Goal: Task Accomplishment & Management: Use online tool/utility

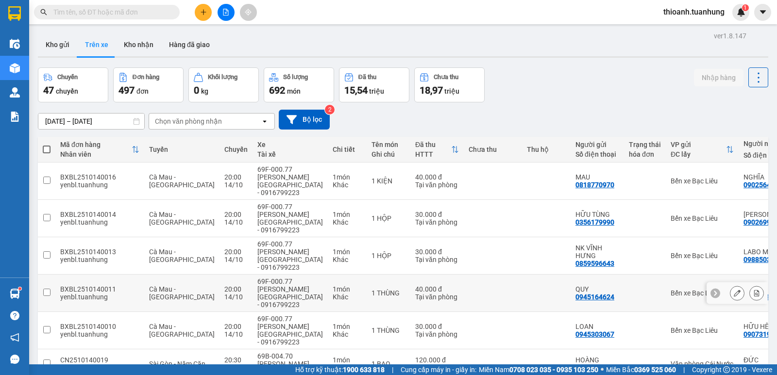
scroll to position [169, 0]
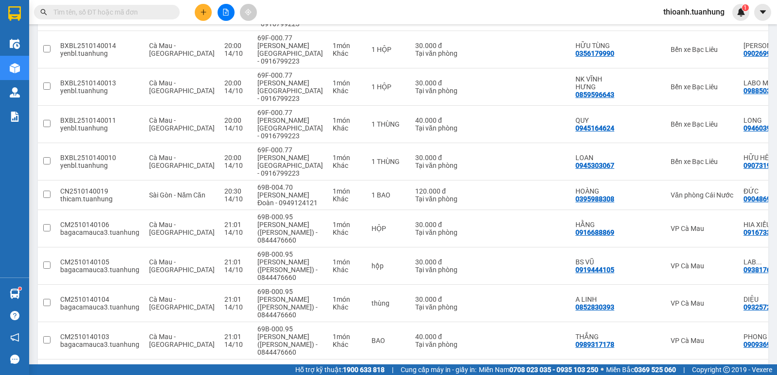
click at [121, 13] on input "text" at bounding box center [110, 12] width 115 height 11
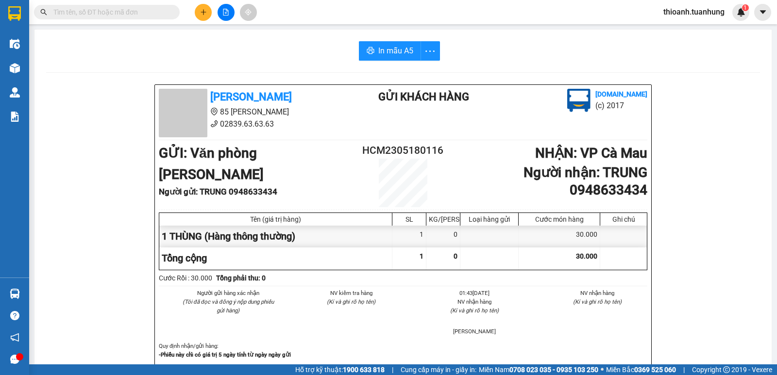
drag, startPoint x: 163, startPoint y: 11, endPoint x: 178, endPoint y: 87, distance: 78.2
click at [178, 87] on section "Kết quả tìm kiếm ( 0 ) Bộ lọc No Data thioanh.tuanhung 1 Điều hành xe Kho hàng …" at bounding box center [388, 187] width 777 height 375
drag, startPoint x: 222, startPoint y: 49, endPoint x: 103, endPoint y: 15, distance: 124.2
click at [103, 15] on input "text" at bounding box center [110, 12] width 115 height 11
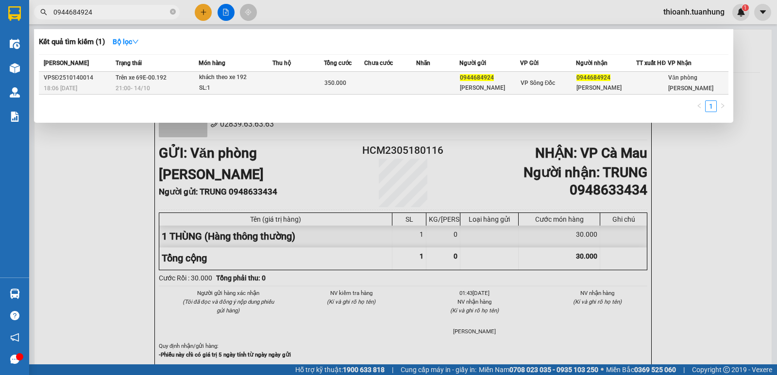
type input "0944684924"
click at [166, 80] on td "Trên xe 69E-00.192 21:00 [DATE]" at bounding box center [156, 83] width 86 height 23
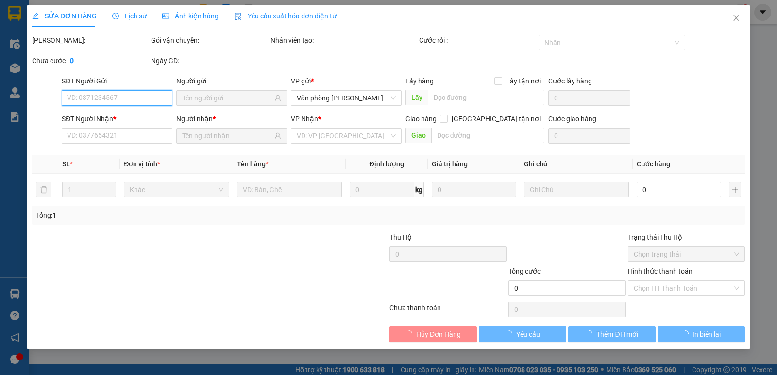
type input "0944684924"
type input "[PERSON_NAME]"
type input "0944684924"
type input "[PERSON_NAME]"
type input "350.000"
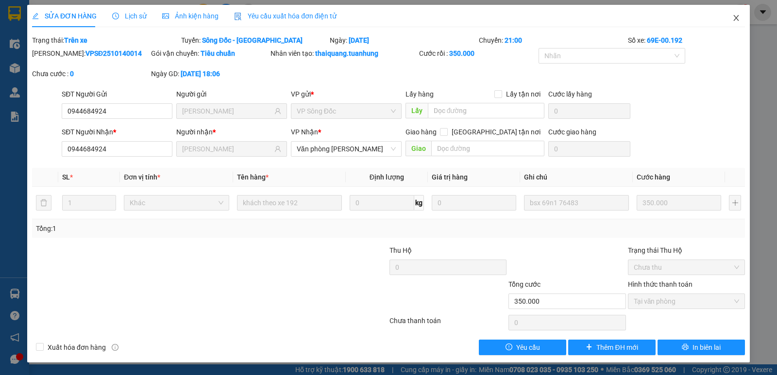
click at [738, 17] on icon "close" at bounding box center [736, 18] width 8 height 8
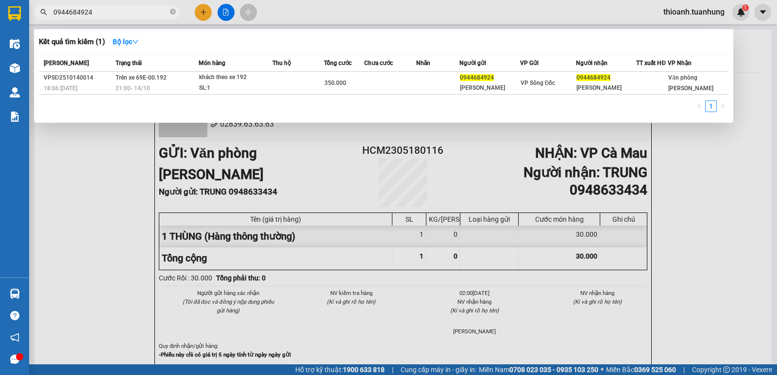
click at [138, 17] on input "0944684924" at bounding box center [110, 12] width 115 height 11
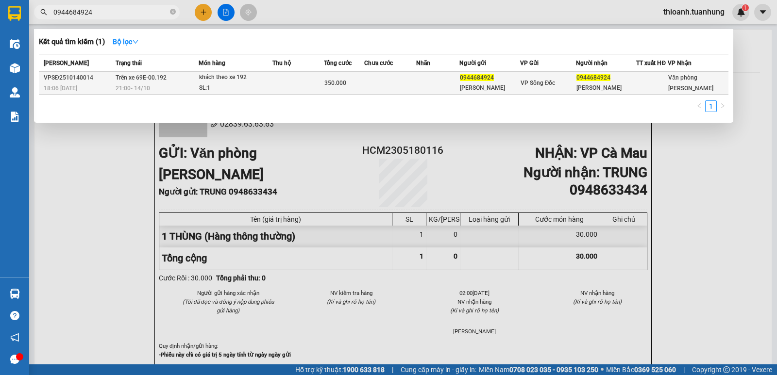
click at [266, 74] on div "khách theo xe 192" at bounding box center [235, 77] width 73 height 11
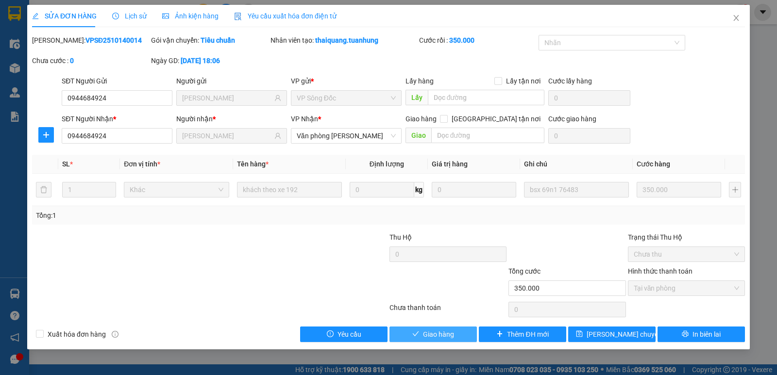
click at [420, 341] on button "Giao hàng" at bounding box center [432, 335] width 87 height 16
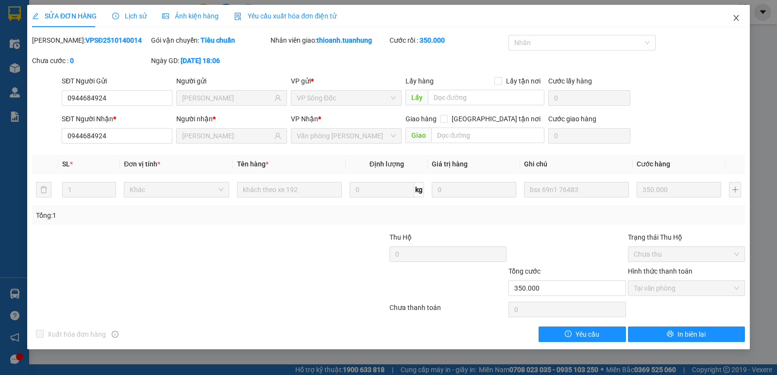
click at [742, 18] on span "Close" at bounding box center [735, 18] width 27 height 27
